Goal: Task Accomplishment & Management: Manage account settings

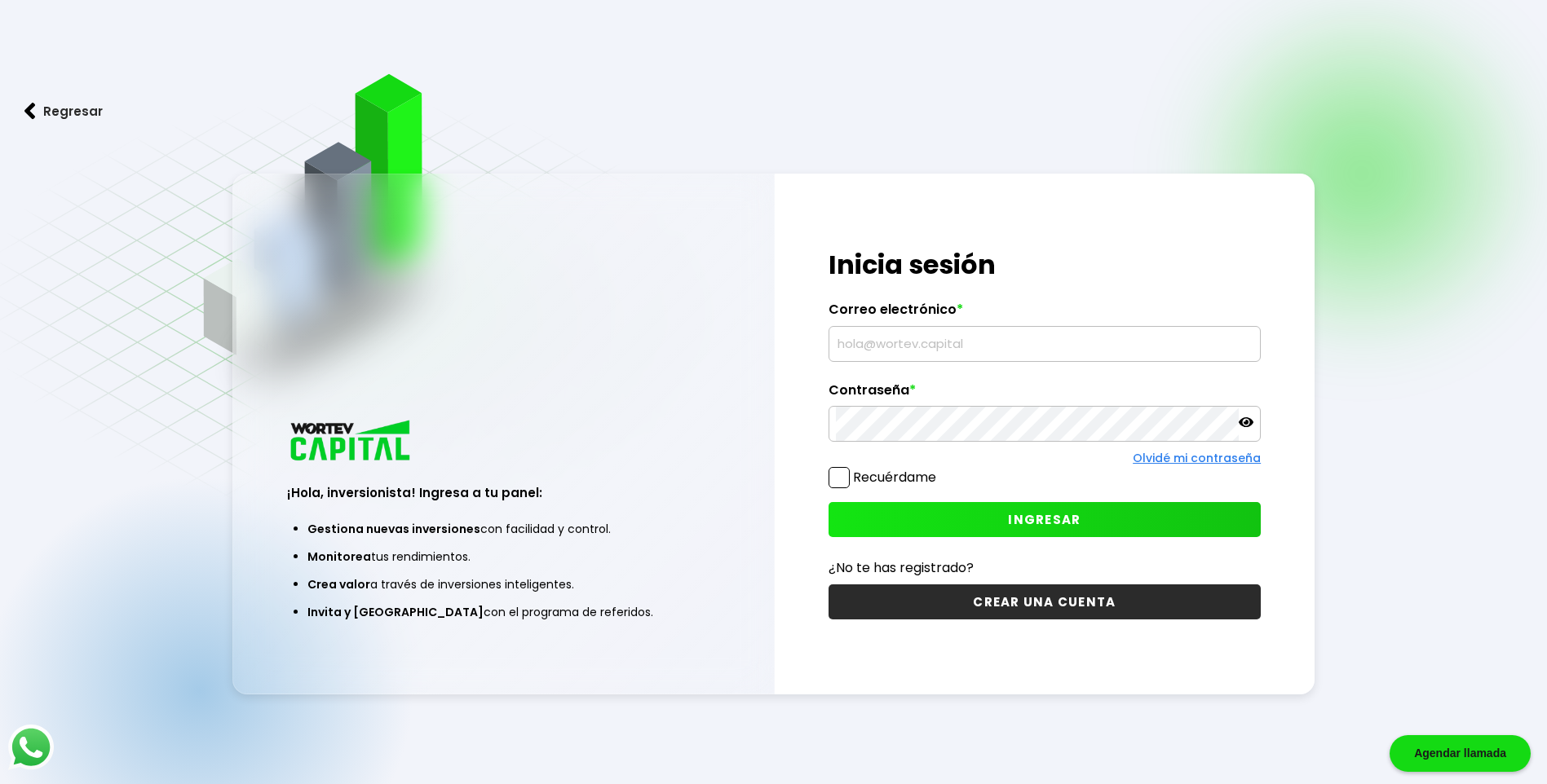
click at [862, 355] on input "text" at bounding box center [1044, 344] width 417 height 35
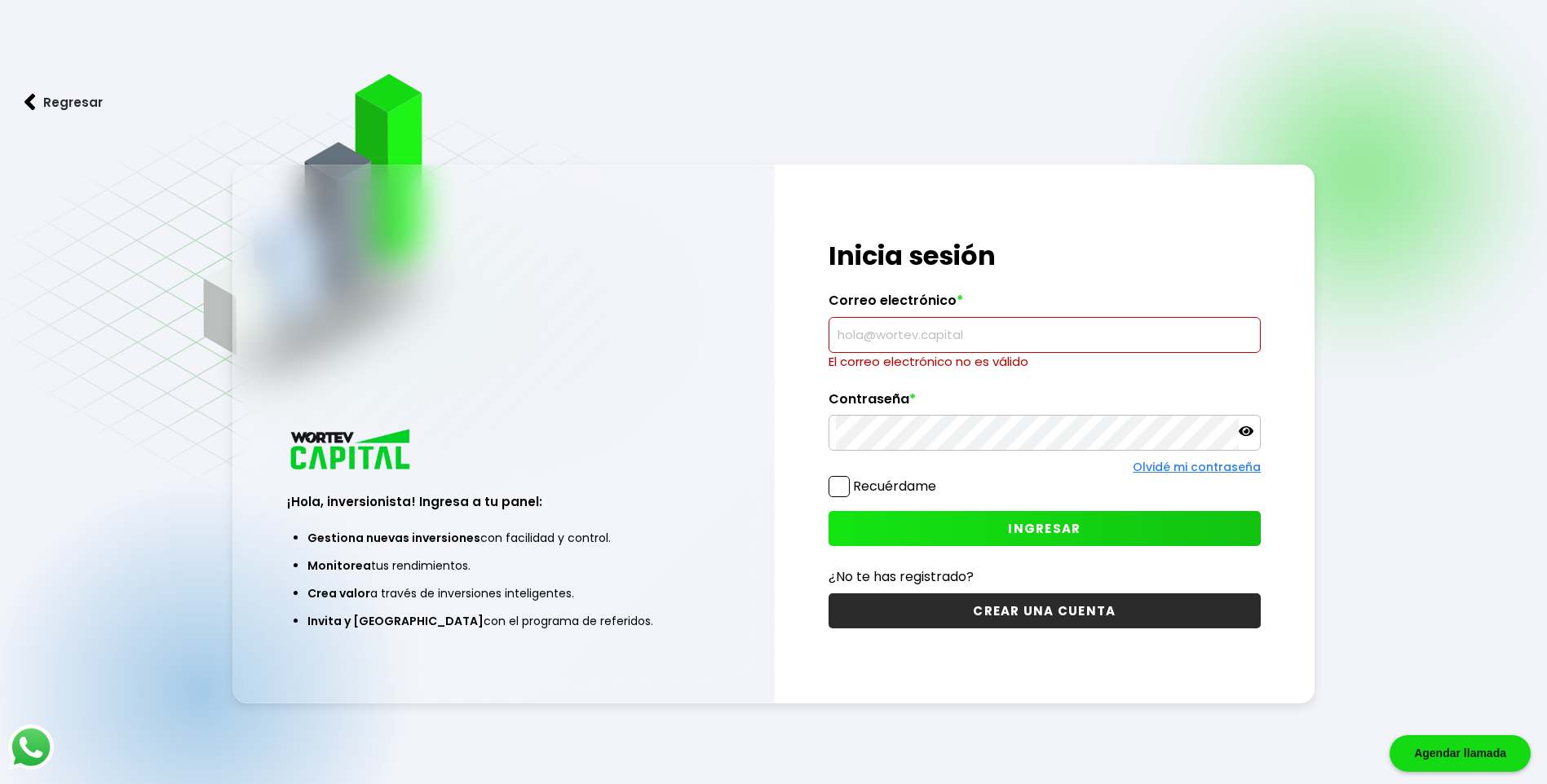
click at [994, 348] on input "text" at bounding box center [1044, 335] width 417 height 35
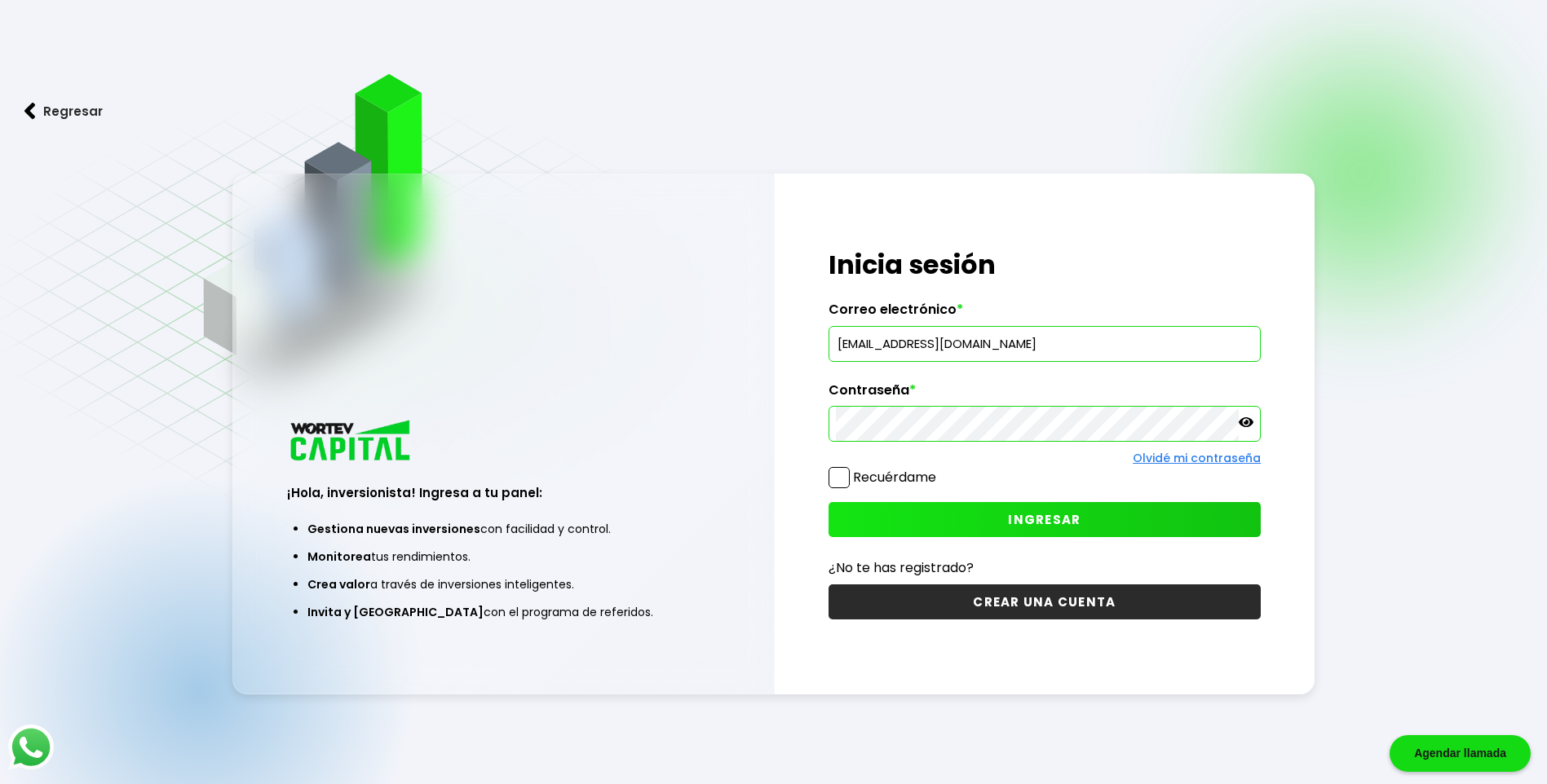
click at [1245, 421] on icon at bounding box center [1245, 422] width 14 height 10
click at [1245, 421] on icon at bounding box center [1245, 422] width 14 height 12
click at [1048, 518] on span "INGRESAR" at bounding box center [1043, 520] width 72 height 17
click at [852, 345] on input "[EMAIL_ADDRESS][DOMAIN_NAME]" at bounding box center [1044, 344] width 417 height 35
type input "[EMAIL_ADDRESS][DOMAIN_NAME]"
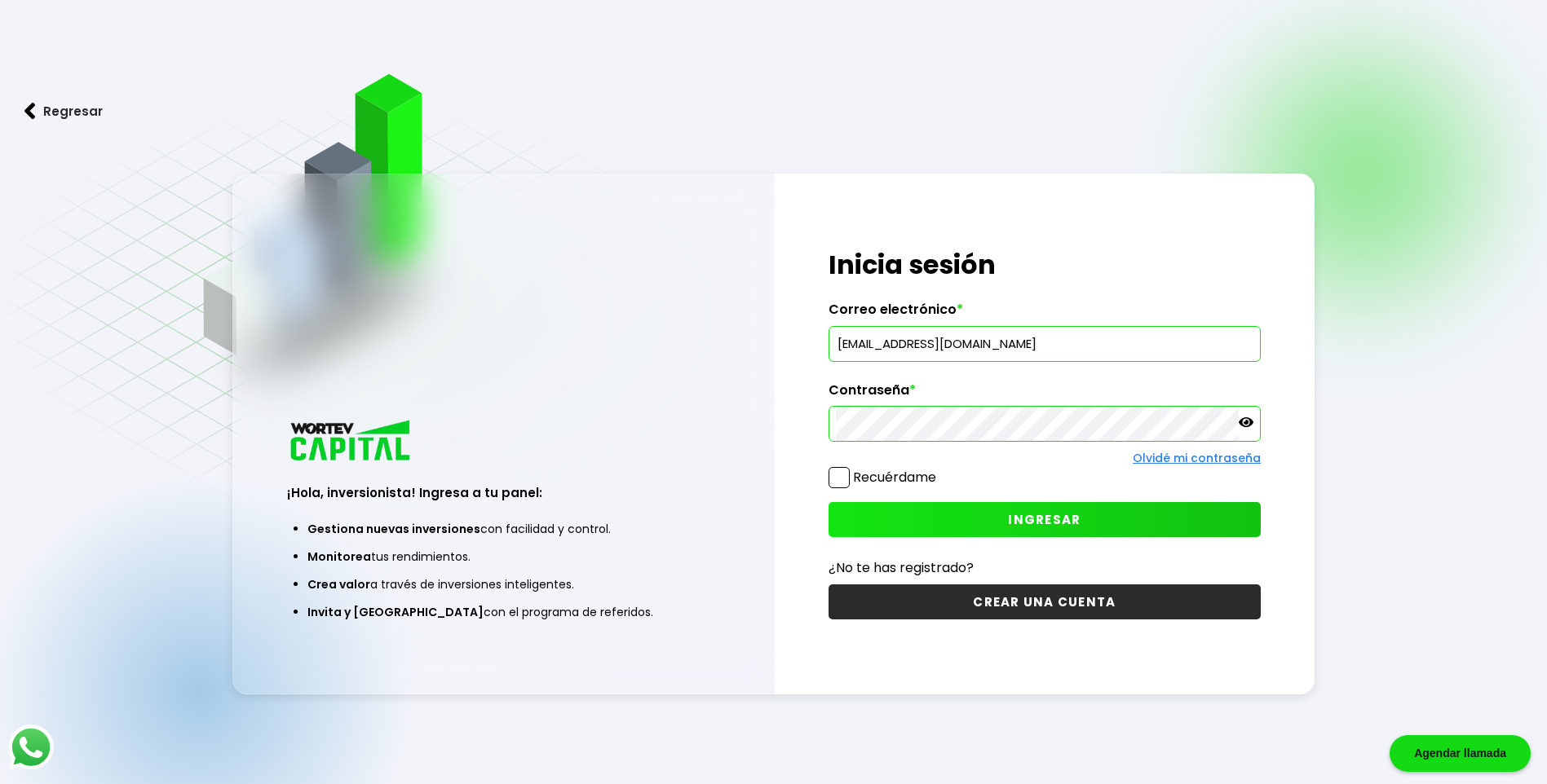
click at [1057, 511] on span "INGRESAR" at bounding box center [1043, 520] width 72 height 17
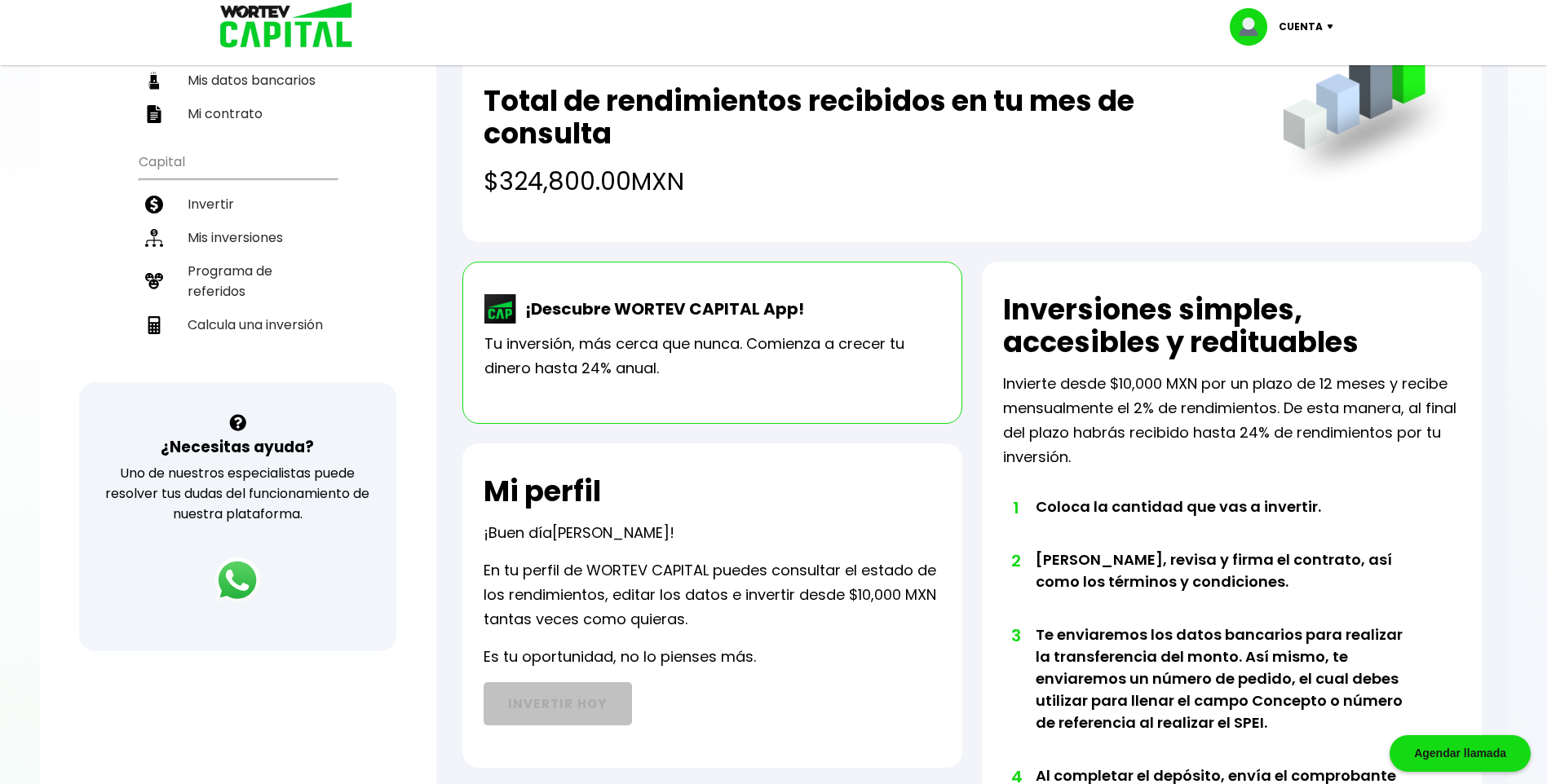
scroll to position [245, 0]
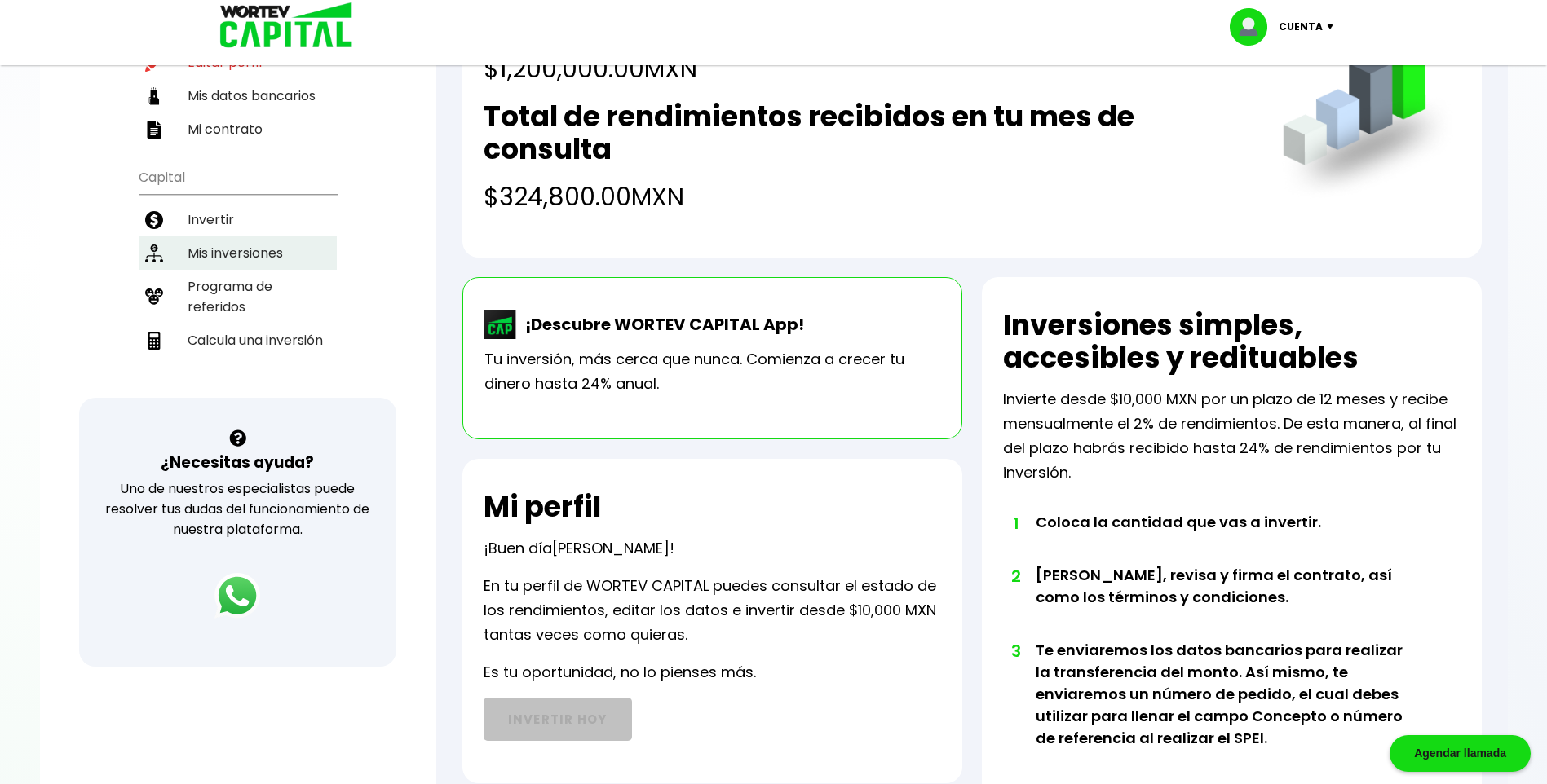
click at [249, 248] on li "Mis inversiones" at bounding box center [238, 252] width 198 height 34
